Goal: Use online tool/utility

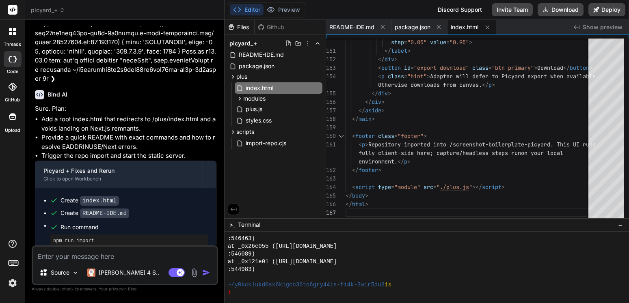
scroll to position [5336, 0]
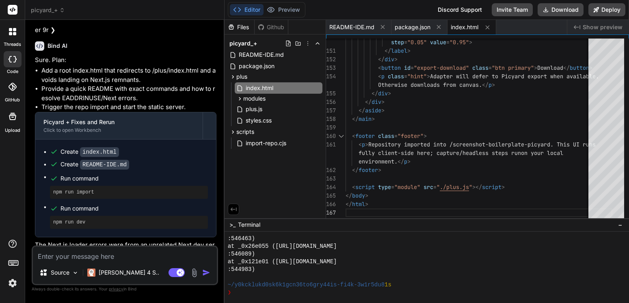
click at [14, 32] on icon at bounding box center [12, 31] width 7 height 7
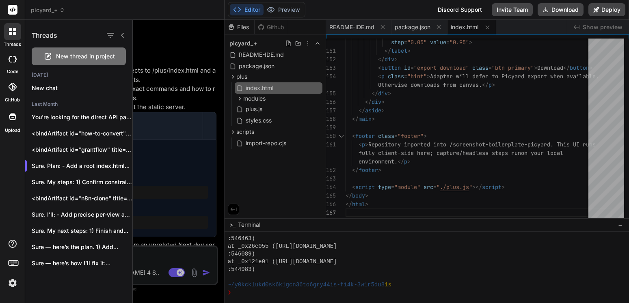
click at [399, 8] on div "Editor Preview Disabled until preview for your project is generated Discord Sup…" at bounding box center [426, 10] width 404 height 20
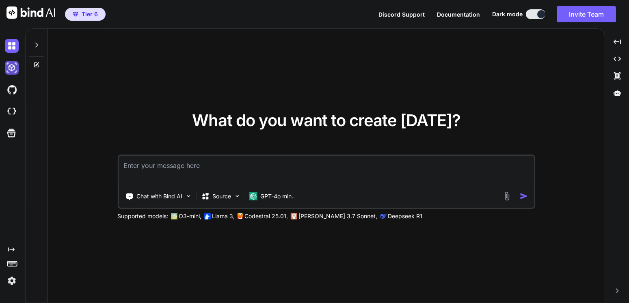
click at [13, 68] on img at bounding box center [12, 68] width 14 height 14
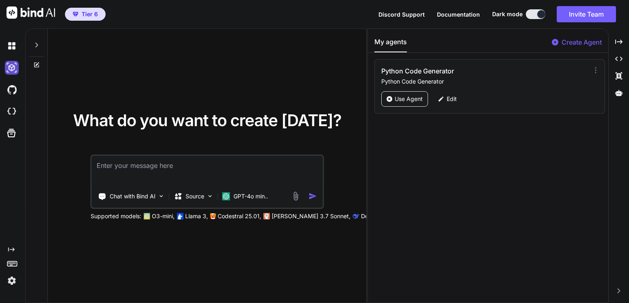
click at [13, 68] on img at bounding box center [12, 68] width 14 height 14
click at [619, 94] on icon at bounding box center [618, 93] width 7 height 6
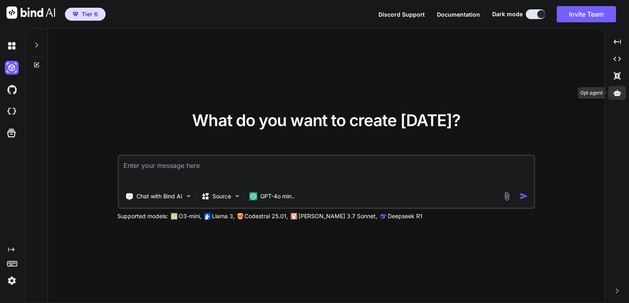
click at [621, 92] on div at bounding box center [616, 93] width 17 height 14
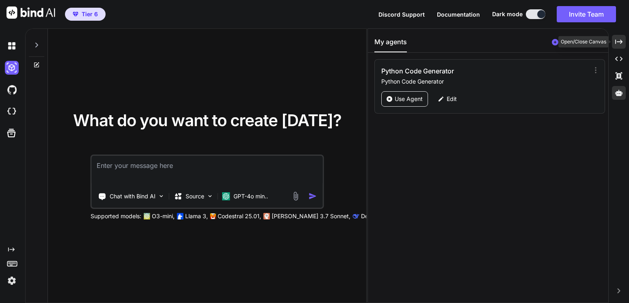
click at [617, 43] on icon "Created with Pixso." at bounding box center [618, 41] width 7 height 7
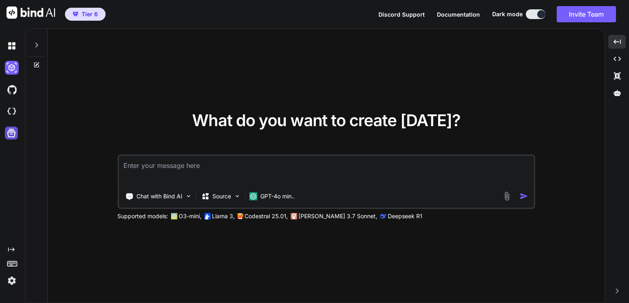
click at [12, 137] on icon at bounding box center [11, 133] width 9 height 9
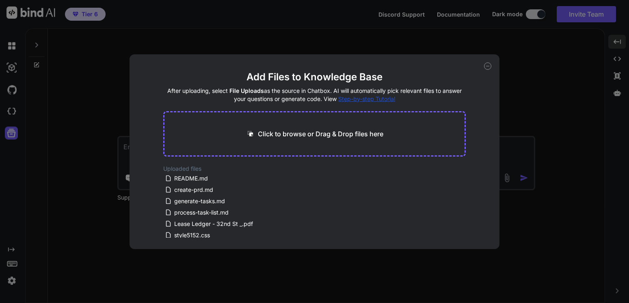
click at [485, 66] on icon at bounding box center [487, 65] width 7 height 7
type textarea "x"
click at [485, 66] on div "What do you want to create today? Add Files to Knowledge Base After uploading, …" at bounding box center [326, 166] width 556 height 275
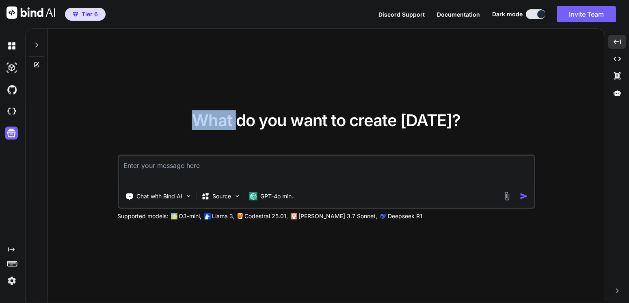
click at [91, 14] on span "Tier 6" at bounding box center [90, 14] width 16 height 8
click at [12, 279] on img at bounding box center [12, 281] width 14 height 14
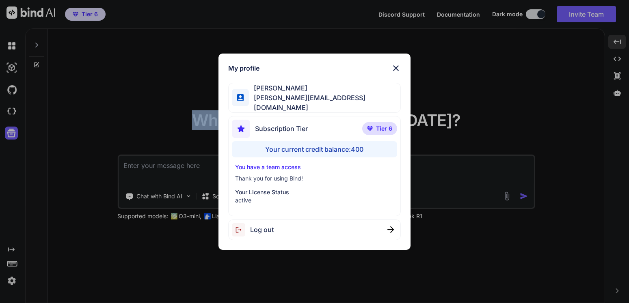
click at [395, 71] on img at bounding box center [396, 68] width 10 height 10
